Goal: Navigation & Orientation: Find specific page/section

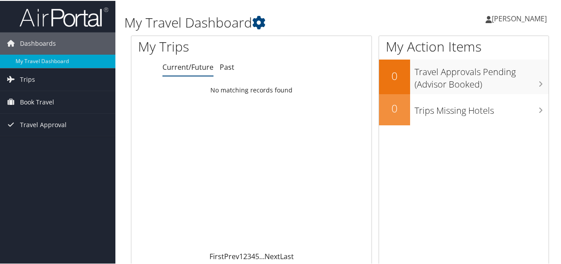
click at [525, 15] on span "[PERSON_NAME]" at bounding box center [519, 18] width 55 height 10
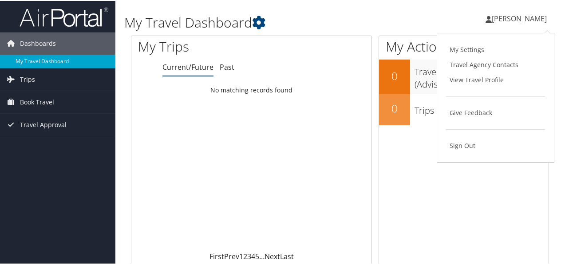
click at [525, 15] on span "[PERSON_NAME]" at bounding box center [519, 18] width 55 height 10
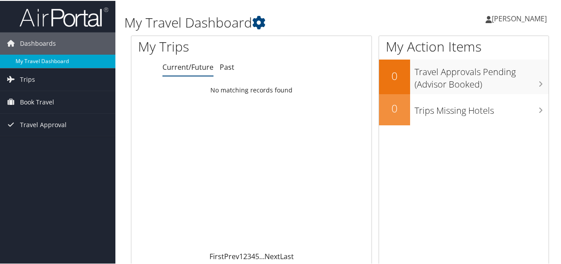
click at [36, 56] on link "My Travel Dashboard" at bounding box center [57, 60] width 115 height 13
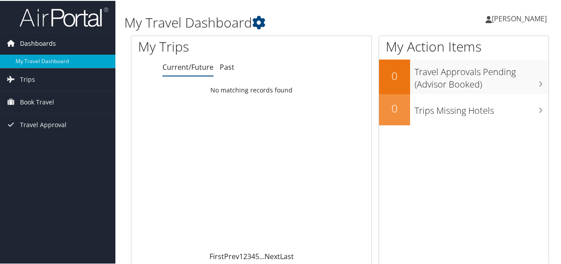
click at [39, 46] on span "Dashboards" at bounding box center [38, 43] width 36 height 22
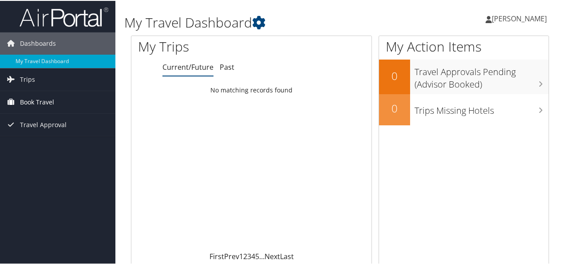
click at [27, 100] on span "Book Travel" at bounding box center [37, 101] width 34 height 22
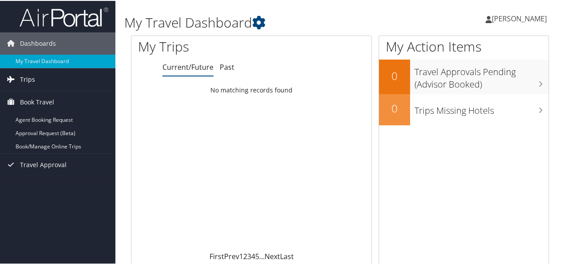
click at [28, 77] on span "Trips" at bounding box center [27, 78] width 15 height 22
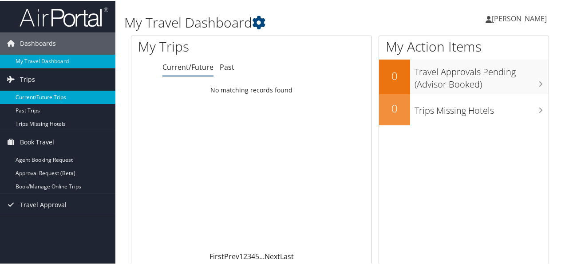
click at [33, 95] on link "Current/Future Trips" at bounding box center [57, 96] width 115 height 13
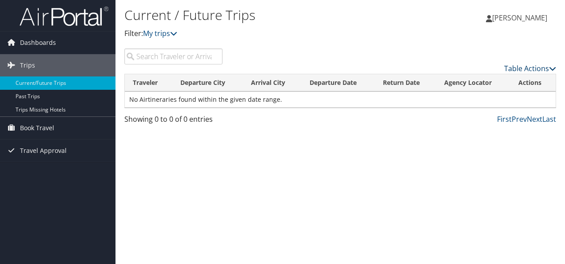
click at [534, 67] on link "Table Actions" at bounding box center [530, 69] width 52 height 10
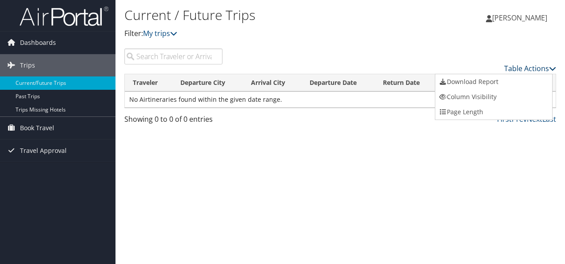
click at [534, 67] on div at bounding box center [282, 132] width 565 height 264
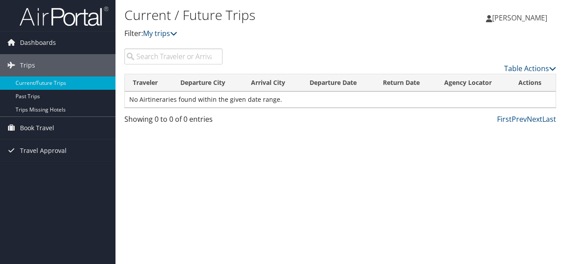
click at [407, 165] on div "Current / Future Trips Filter: My trips Laura Sittler Laura Sittler My Settings…" at bounding box center [339, 132] width 449 height 264
click at [33, 38] on span "Dashboards" at bounding box center [38, 43] width 36 height 22
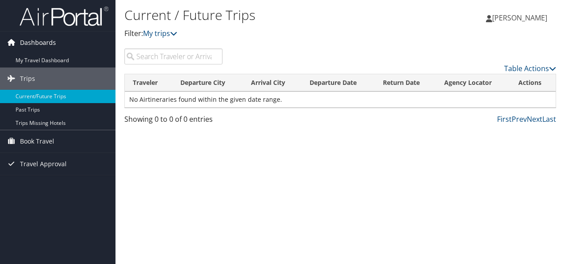
click at [34, 40] on span "Dashboards" at bounding box center [38, 43] width 36 height 22
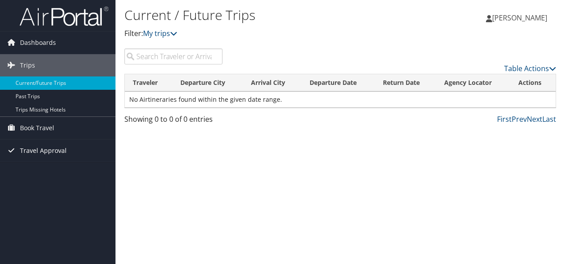
click at [45, 148] on span "Travel Approval" at bounding box center [43, 150] width 47 height 22
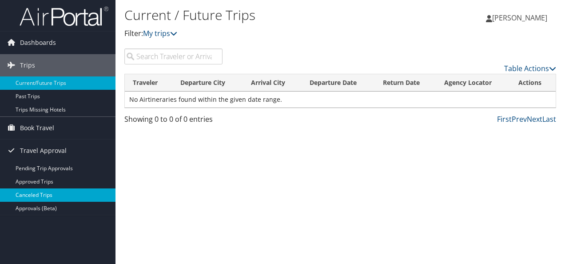
click at [26, 196] on link "Canceled Trips" at bounding box center [57, 194] width 115 height 13
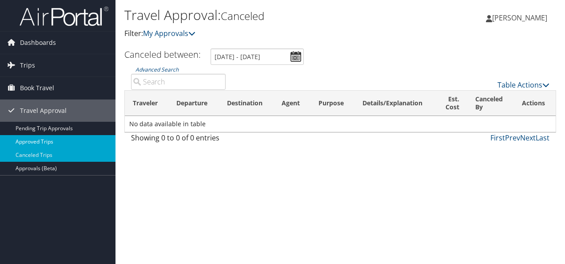
click at [40, 139] on link "Approved Trips" at bounding box center [57, 141] width 115 height 13
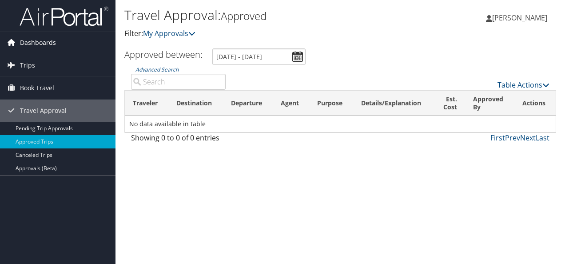
click at [28, 39] on span "Dashboards" at bounding box center [38, 43] width 36 height 22
